Goal: Information Seeking & Learning: Learn about a topic

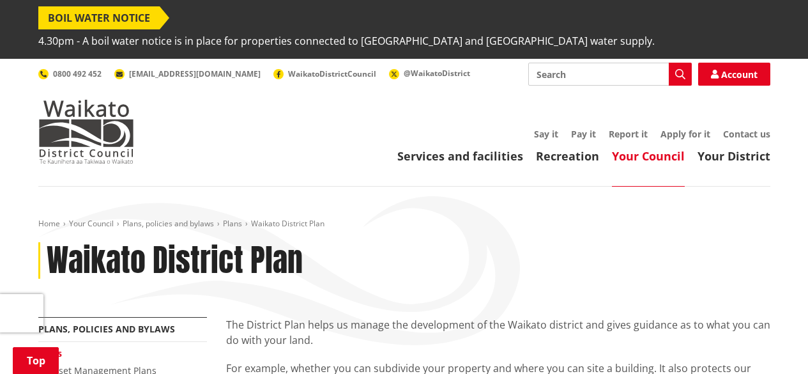
scroll to position [369, 0]
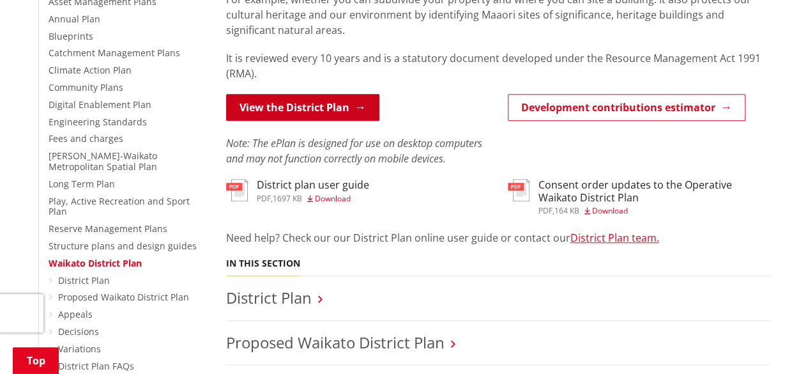
click at [333, 94] on link "View the District Plan" at bounding box center [302, 107] width 153 height 27
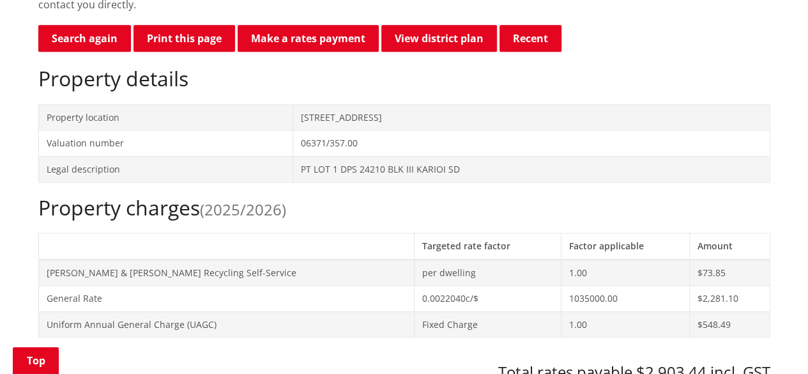
scroll to position [463, 0]
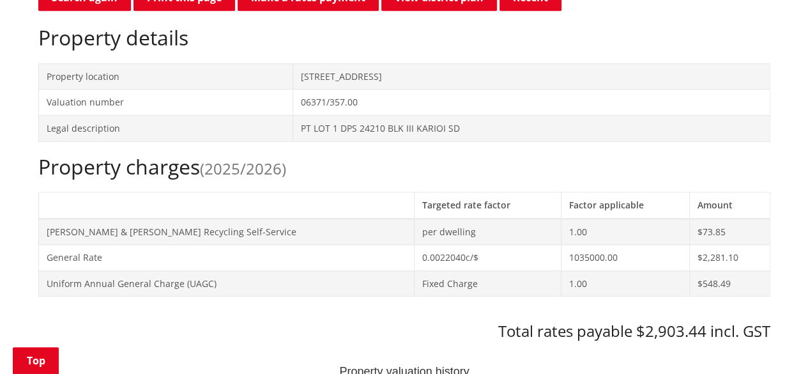
click at [142, 155] on h2 "Property charges (2025/2026)" at bounding box center [404, 167] width 732 height 24
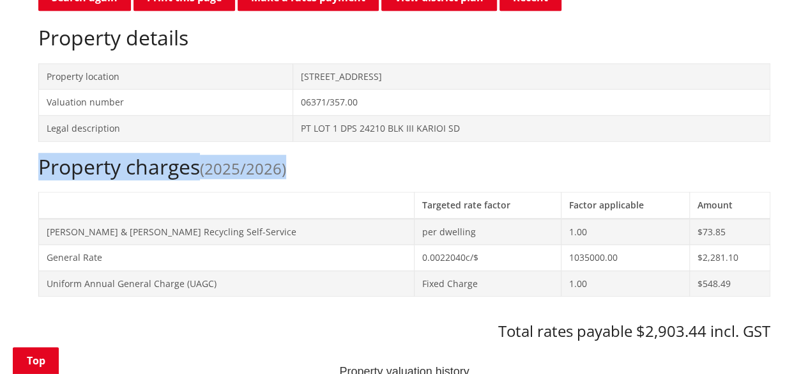
click at [142, 155] on h2 "Property charges (2025/2026)" at bounding box center [404, 167] width 732 height 24
click at [115, 155] on h2 "Property charges (2025/2026)" at bounding box center [404, 167] width 732 height 24
drag, startPoint x: 37, startPoint y: 149, endPoint x: 199, endPoint y: 144, distance: 161.7
copy h2 "Property charges"
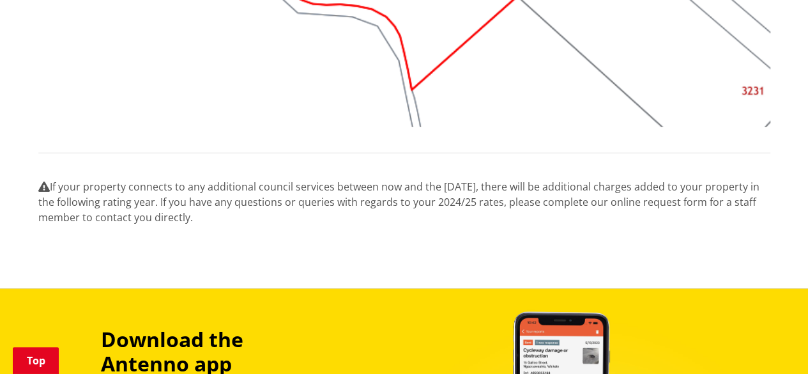
scroll to position [1559, 0]
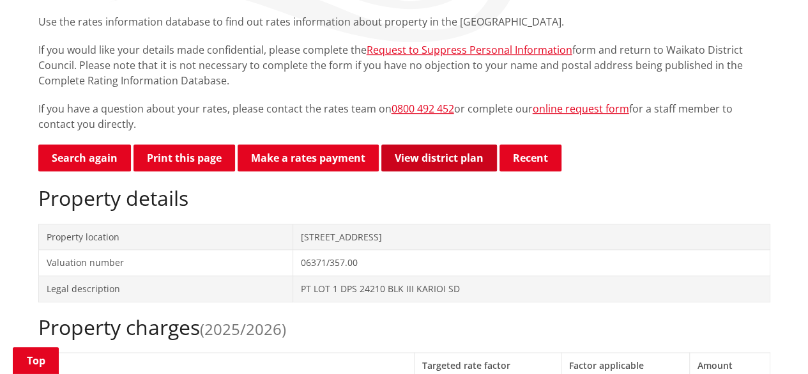
scroll to position [307, 0]
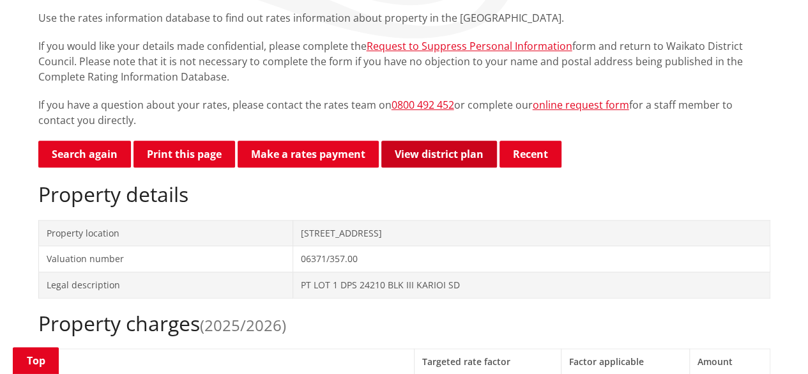
click at [418, 141] on link "View district plan" at bounding box center [439, 154] width 116 height 27
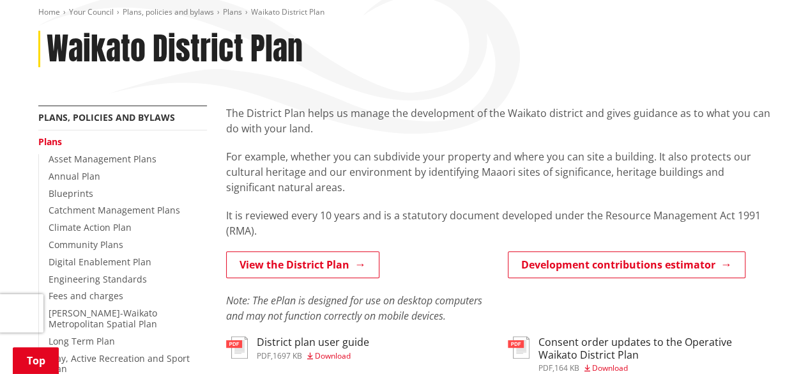
scroll to position [218, 0]
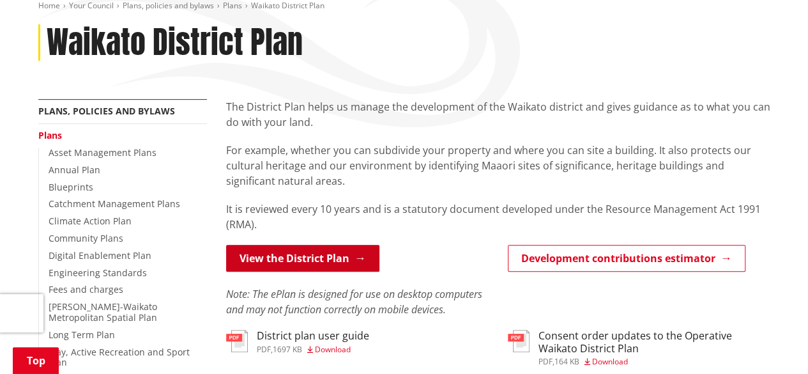
click at [316, 245] on link "View the District Plan" at bounding box center [302, 258] width 153 height 27
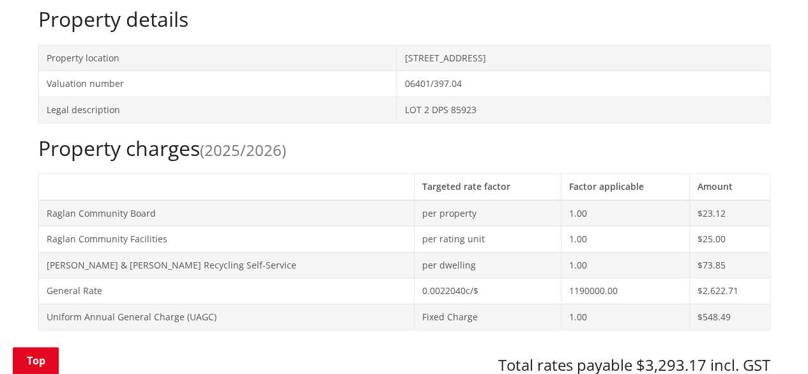
scroll to position [483, 0]
